Goal: Information Seeking & Learning: Check status

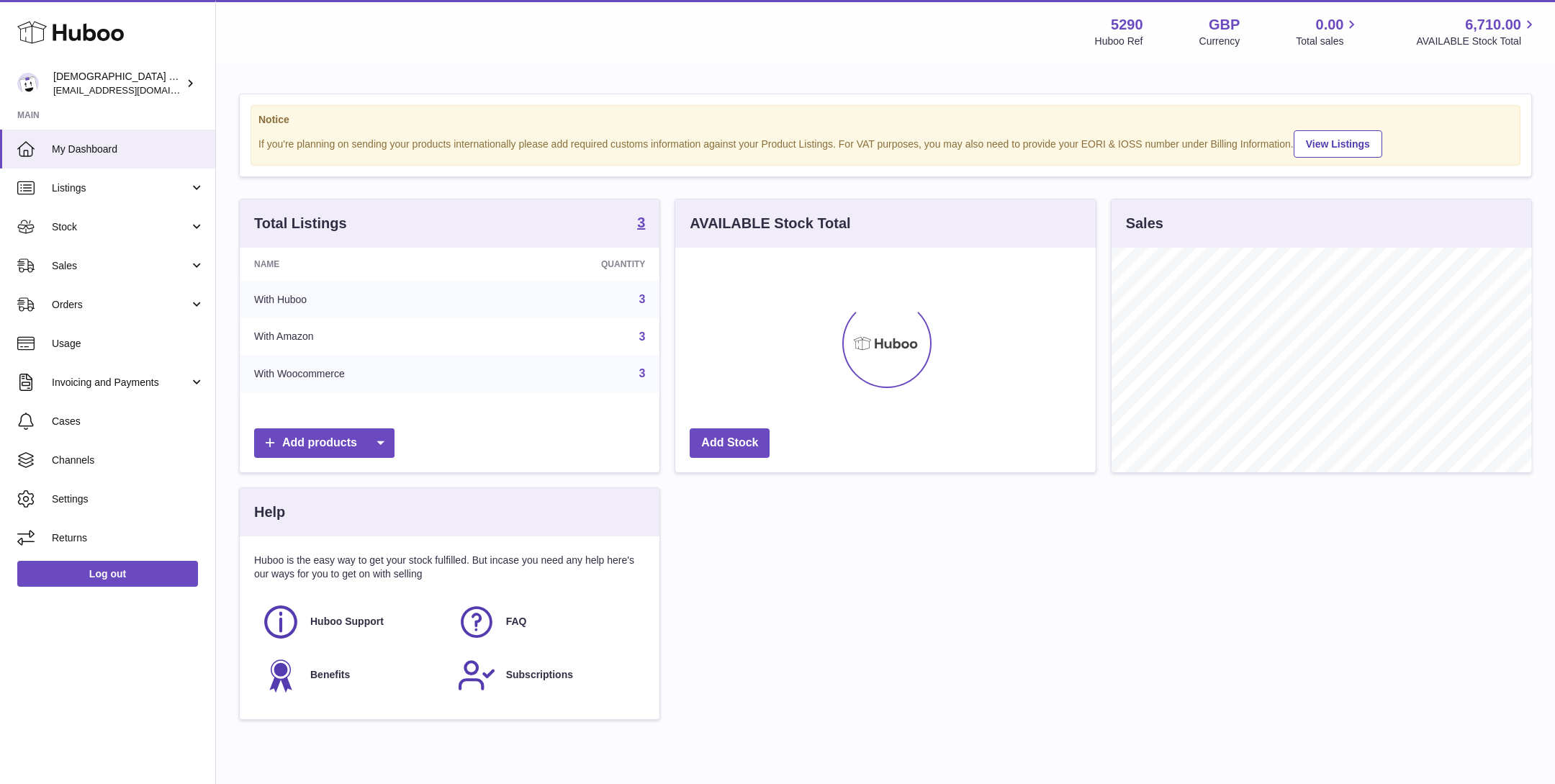
scroll to position [224, 419]
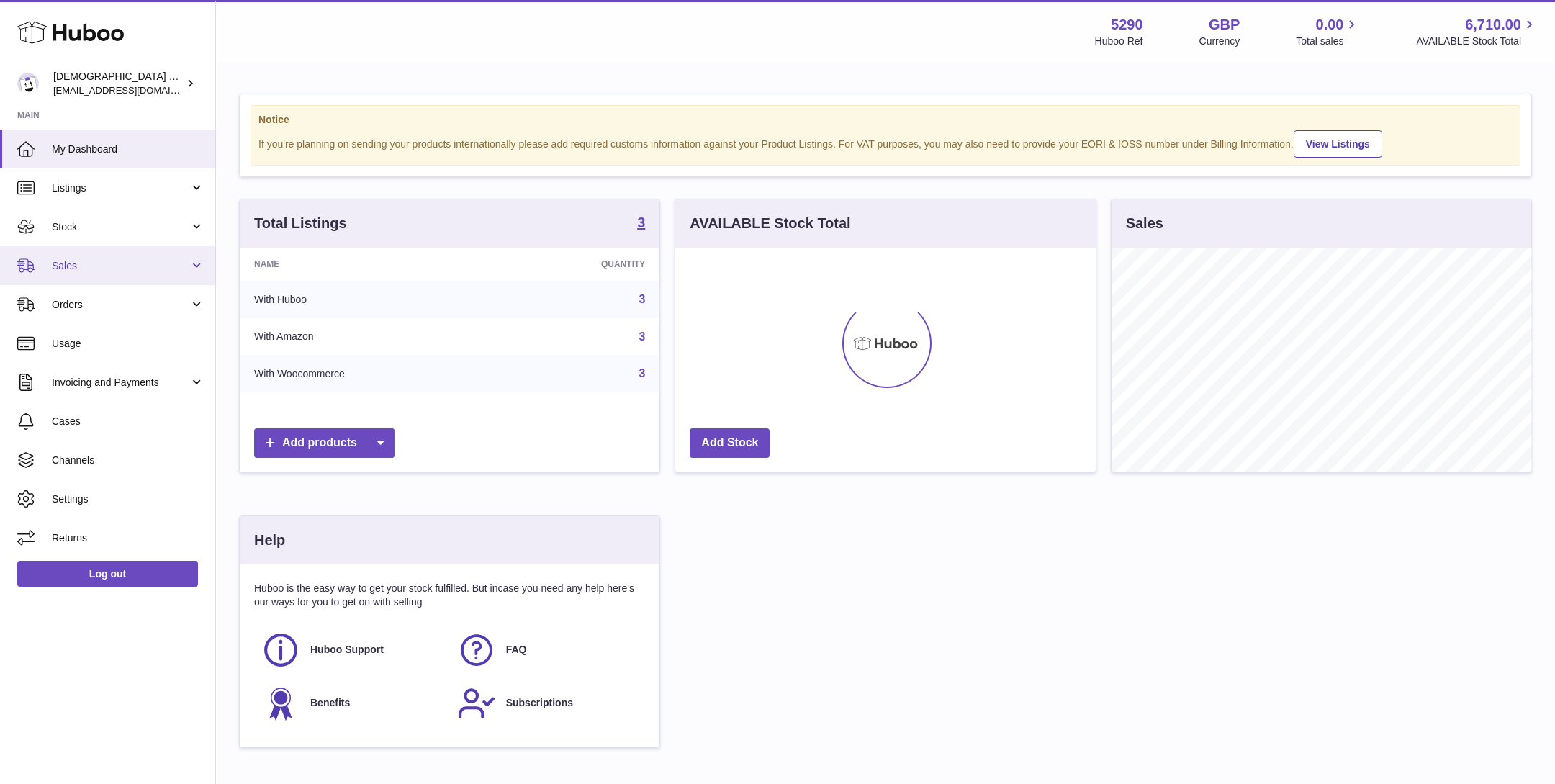
click at [103, 254] on link "Sales" at bounding box center [107, 265] width 215 height 39
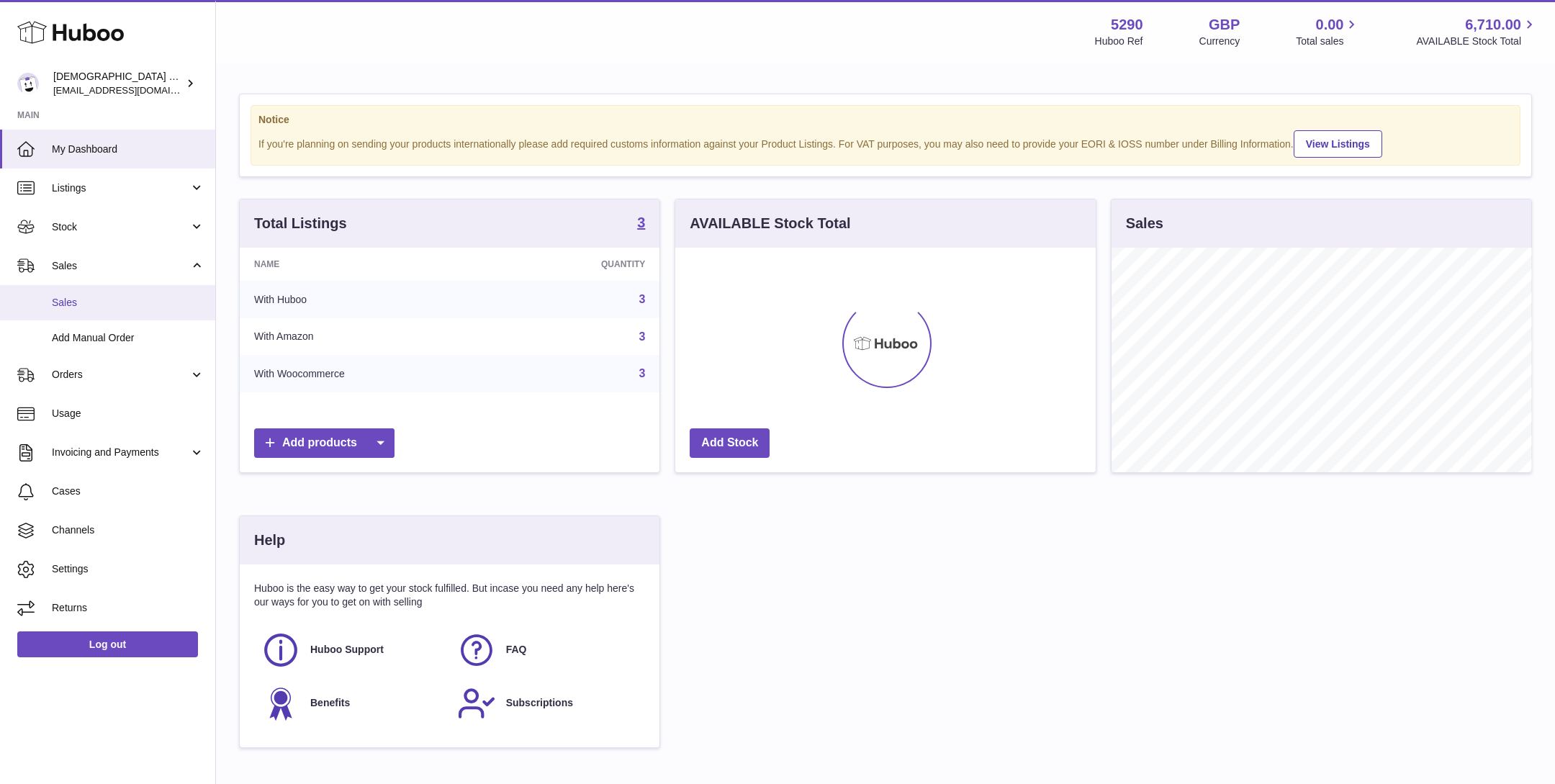
click at [102, 316] on link "Sales" at bounding box center [107, 303] width 215 height 35
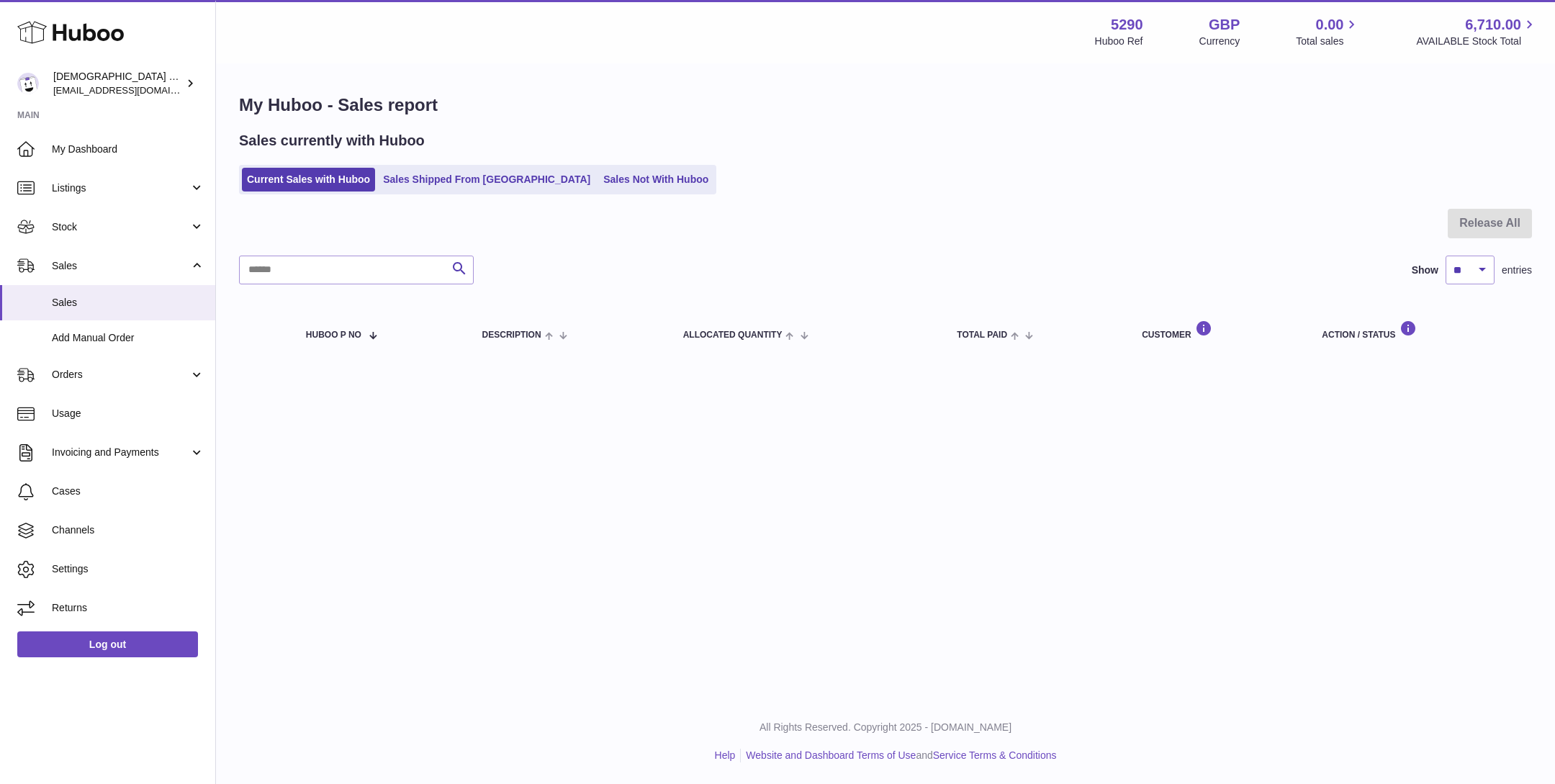
click at [429, 191] on ul "Current Sales with Huboo Sales Shipped From Huboo Sales Not With Huboo" at bounding box center [477, 180] width 477 height 29
click at [437, 181] on link "Sales Shipped From Huboo" at bounding box center [486, 179] width 217 height 23
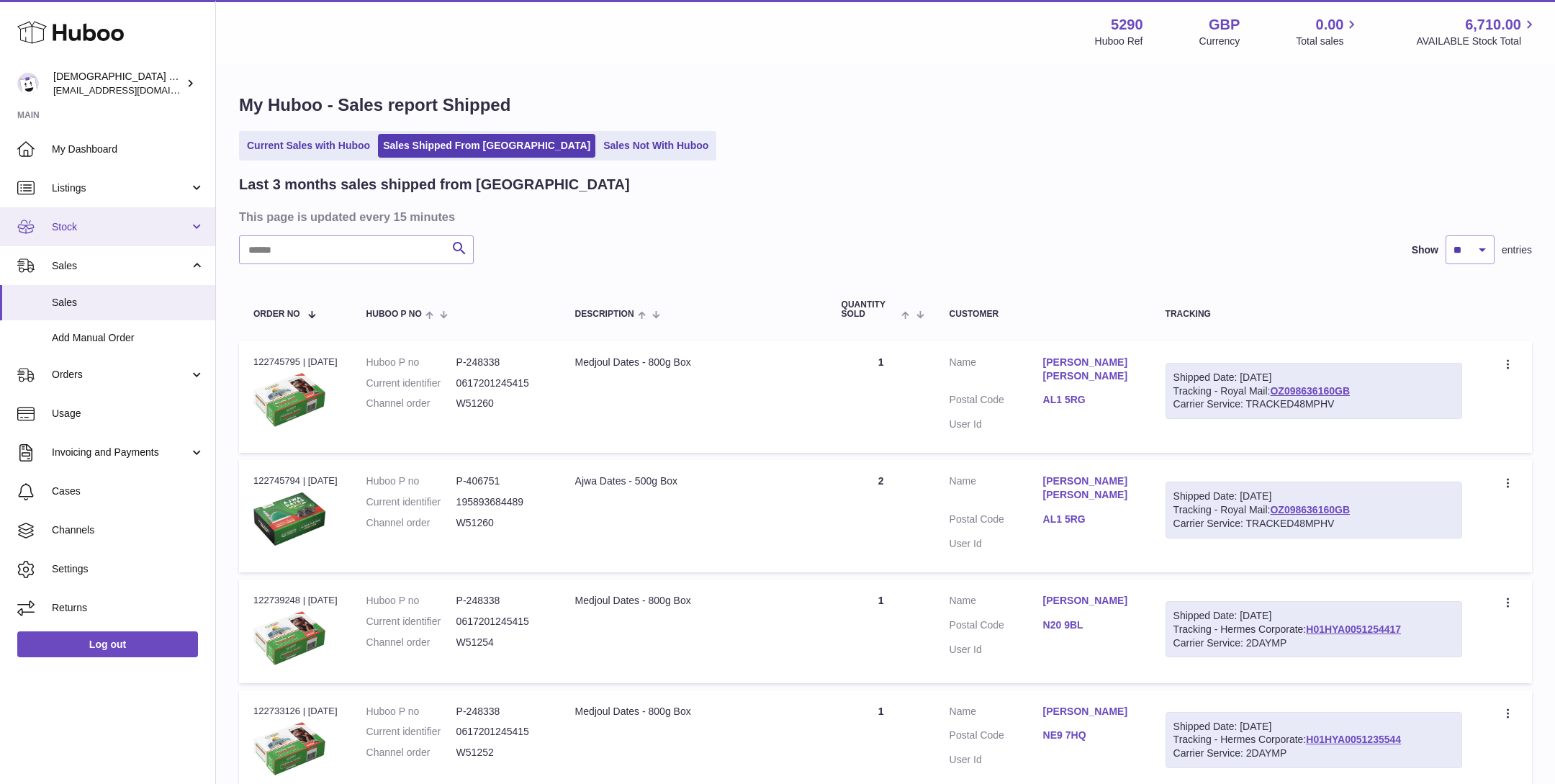
click at [125, 214] on link "Stock" at bounding box center [107, 226] width 215 height 39
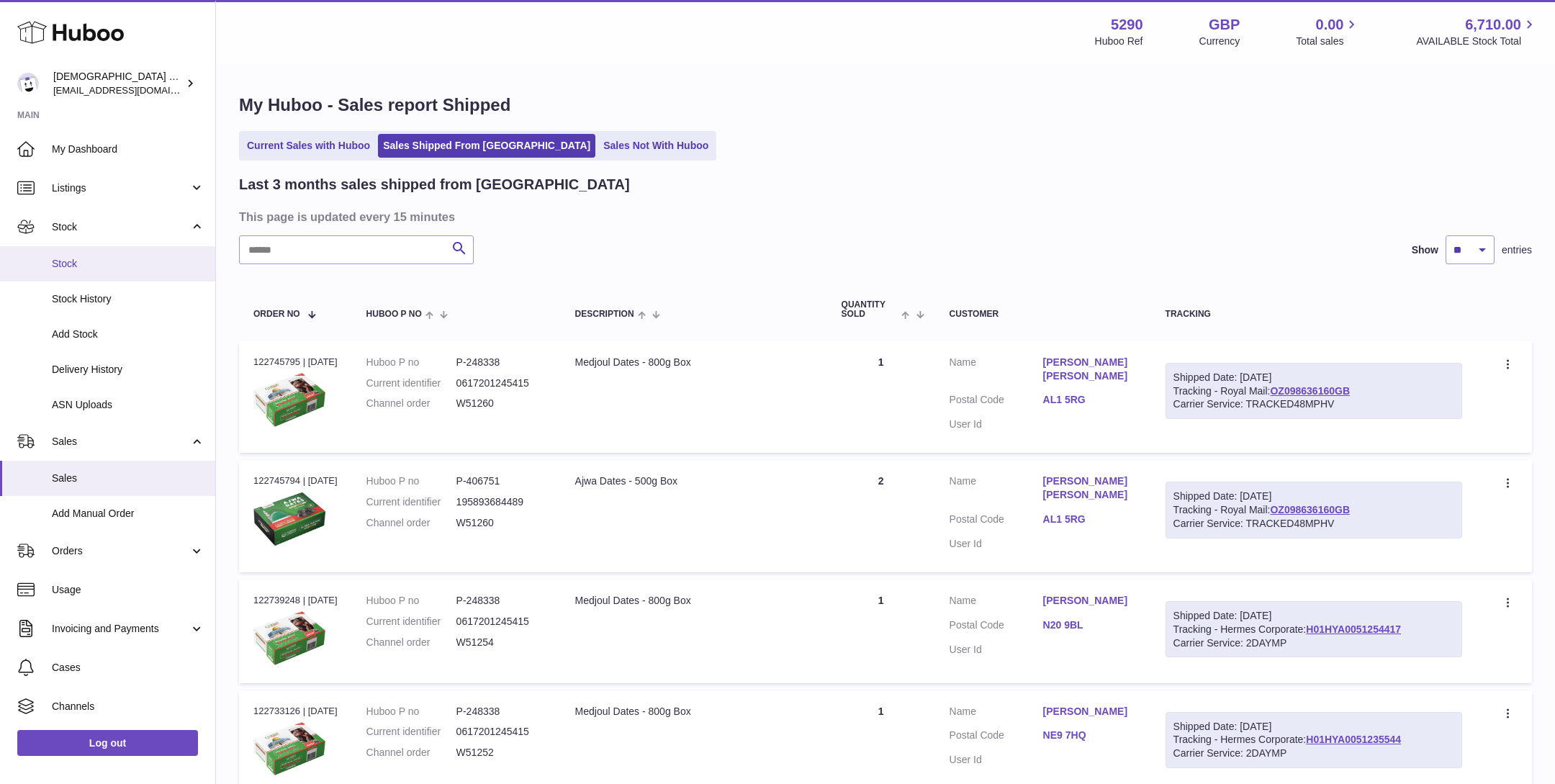
click at [125, 249] on link "Stock" at bounding box center [107, 264] width 215 height 35
